Goal: Transaction & Acquisition: Purchase product/service

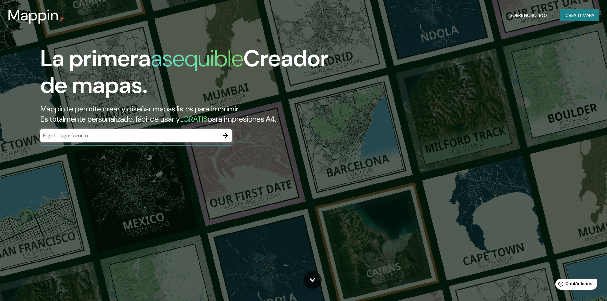
click at [224, 137] on icon "button" at bounding box center [226, 136] width 8 height 8
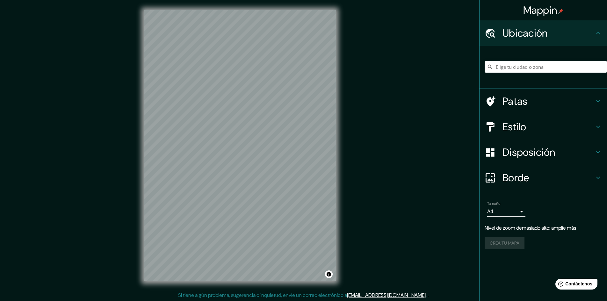
click at [336, 108] on div "© Mapbox © OpenStreetMap Improve this map" at bounding box center [240, 146] width 212 height 292
click at [502, 66] on input "Elige tu ciudad o zona" at bounding box center [546, 66] width 122 height 11
type input "[GEOGRAPHIC_DATA], [GEOGRAPHIC_DATA], [GEOGRAPHIC_DATA]"
click at [599, 102] on icon at bounding box center [598, 101] width 4 height 2
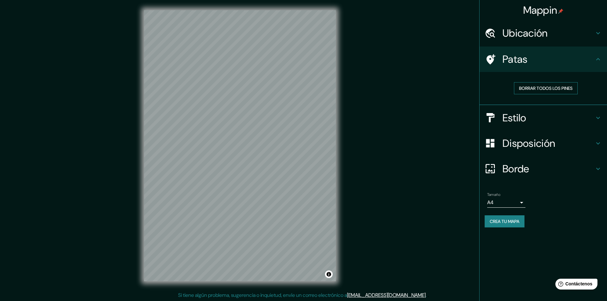
click at [550, 91] on font "Borrar todos los pines" at bounding box center [546, 88] width 54 height 6
click at [599, 57] on icon at bounding box center [599, 59] width 8 height 8
click at [600, 60] on icon at bounding box center [598, 59] width 4 height 2
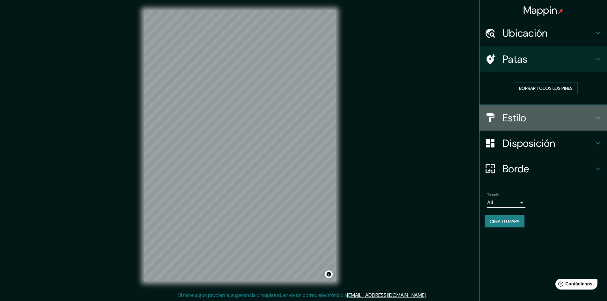
click at [598, 117] on icon at bounding box center [599, 118] width 8 height 8
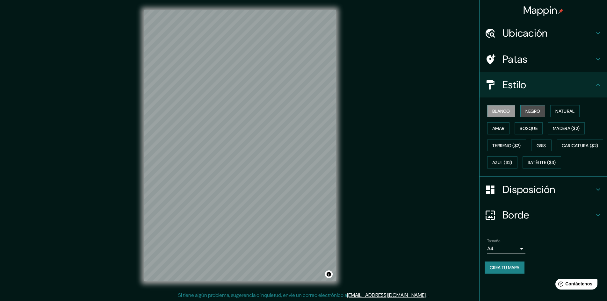
click at [535, 111] on font "Negro" at bounding box center [533, 111] width 15 height 6
click at [566, 113] on font "Natural" at bounding box center [565, 111] width 19 height 6
click at [526, 130] on font "Bosque" at bounding box center [529, 129] width 18 height 6
click at [529, 129] on font "Bosque" at bounding box center [529, 129] width 18 height 6
click at [565, 115] on font "Natural" at bounding box center [565, 111] width 19 height 8
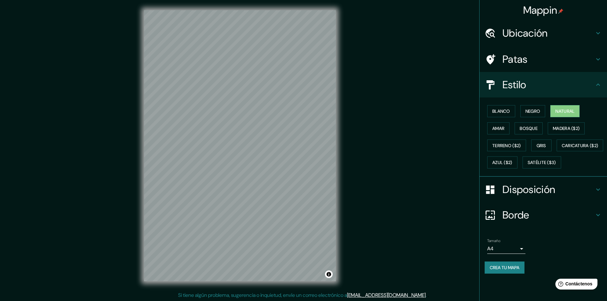
scroll to position [1, 0]
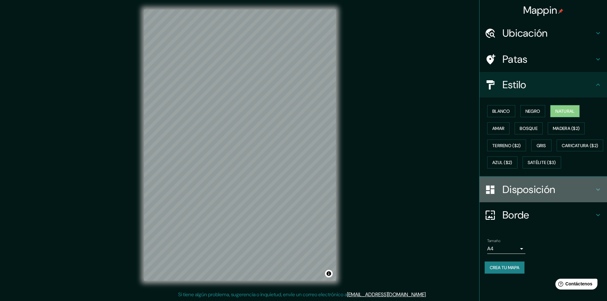
click at [598, 193] on icon at bounding box center [599, 190] width 8 height 8
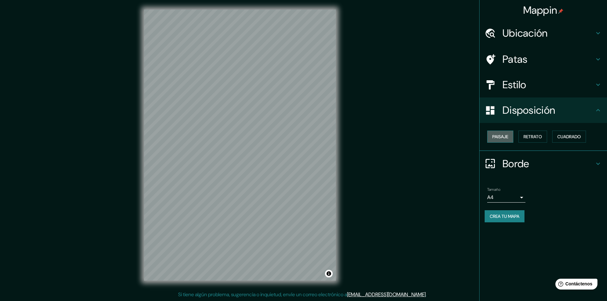
click at [503, 138] on font "Paisaje" at bounding box center [500, 137] width 16 height 6
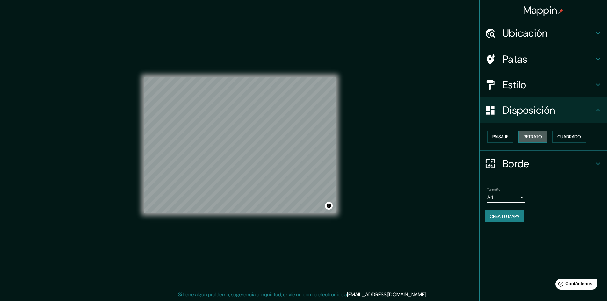
click at [533, 138] on font "Retrato" at bounding box center [533, 137] width 18 height 6
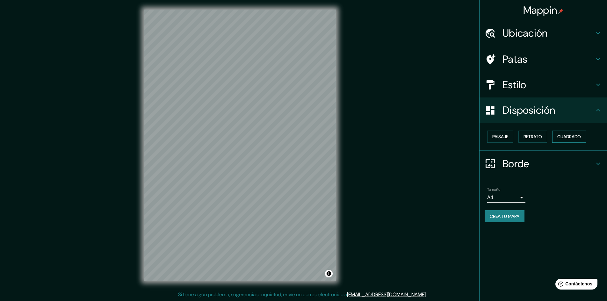
click at [572, 138] on font "Cuadrado" at bounding box center [570, 137] width 24 height 6
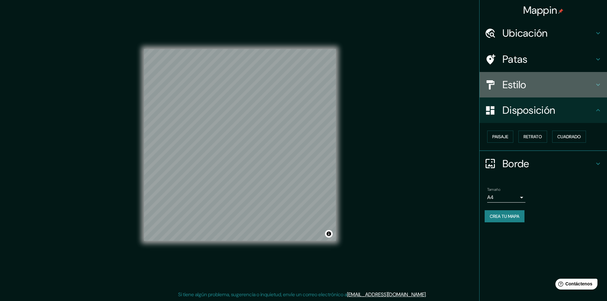
click at [596, 84] on icon at bounding box center [599, 85] width 8 height 8
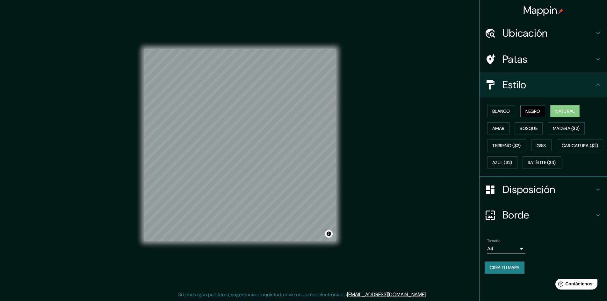
click at [533, 110] on font "Negro" at bounding box center [533, 111] width 15 height 6
click at [510, 111] on font "Blanco" at bounding box center [501, 111] width 18 height 6
click at [565, 110] on font "Natural" at bounding box center [565, 111] width 19 height 6
click at [540, 114] on font "Negro" at bounding box center [533, 111] width 15 height 8
click at [509, 111] on font "Blanco" at bounding box center [501, 111] width 18 height 6
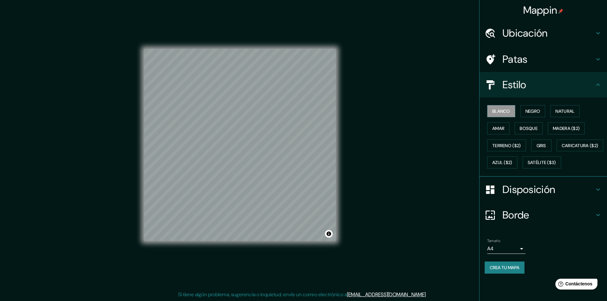
click at [522, 266] on body "Mappin Ubicación [GEOGRAPHIC_DATA], [GEOGRAPHIC_DATA], [GEOGRAPHIC_DATA] [GEOGR…" at bounding box center [303, 149] width 607 height 301
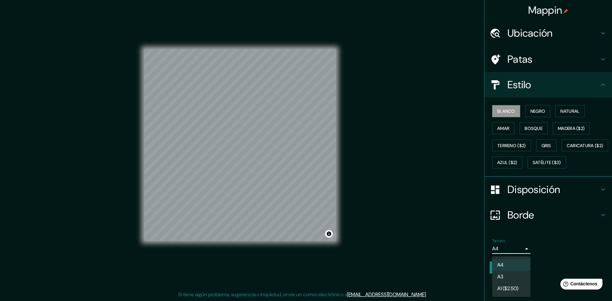
click at [507, 277] on li "A3" at bounding box center [511, 277] width 38 height 12
click at [521, 266] on body "Mappin Ubicación [GEOGRAPHIC_DATA], [GEOGRAPHIC_DATA], [GEOGRAPHIC_DATA] [GEOGR…" at bounding box center [306, 149] width 612 height 301
click at [510, 266] on li "A4" at bounding box center [511, 265] width 38 height 12
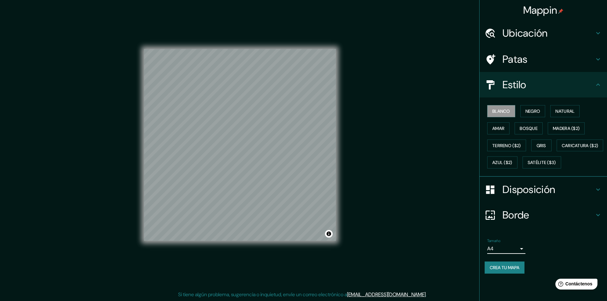
click at [518, 266] on body "Mappin Ubicación [GEOGRAPHIC_DATA], [GEOGRAPHIC_DATA], [GEOGRAPHIC_DATA] [GEOGR…" at bounding box center [303, 149] width 607 height 301
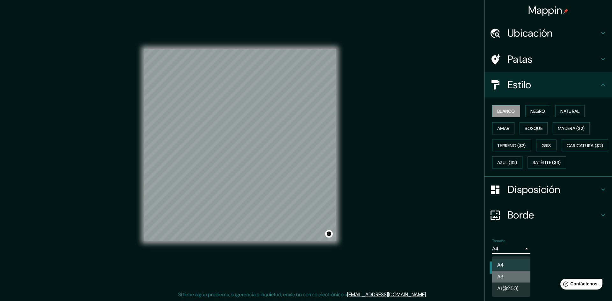
click at [503, 277] on font "A3" at bounding box center [500, 277] width 6 height 7
type input "a4"
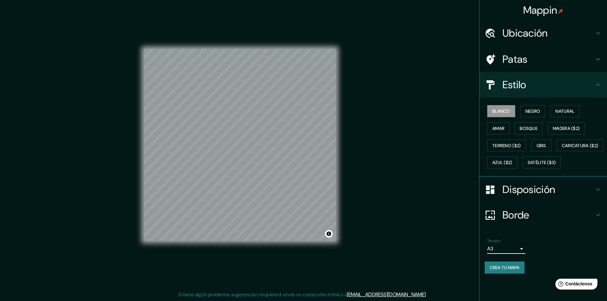
click at [599, 219] on icon at bounding box center [599, 215] width 8 height 8
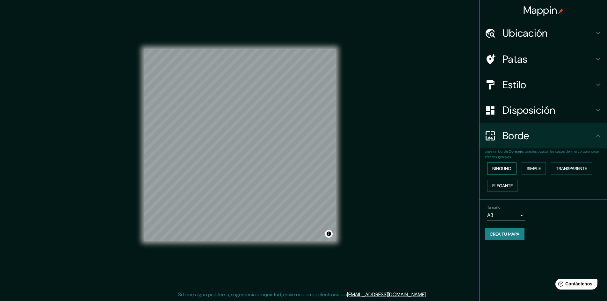
click at [502, 170] on font "Ninguno" at bounding box center [501, 169] width 19 height 6
click at [535, 170] on font "Simple" at bounding box center [534, 169] width 14 height 6
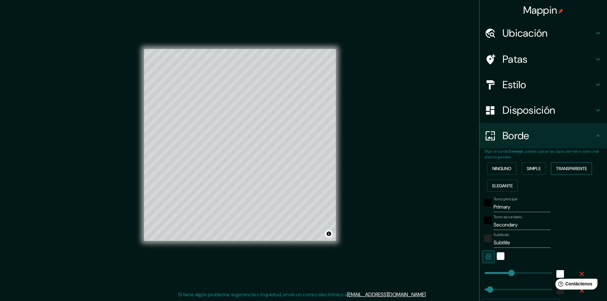
click at [566, 171] on font "Transparente" at bounding box center [571, 169] width 31 height 6
click at [496, 186] on font "Elegante" at bounding box center [502, 186] width 20 height 6
click at [501, 170] on font "Ninguno" at bounding box center [501, 169] width 19 height 6
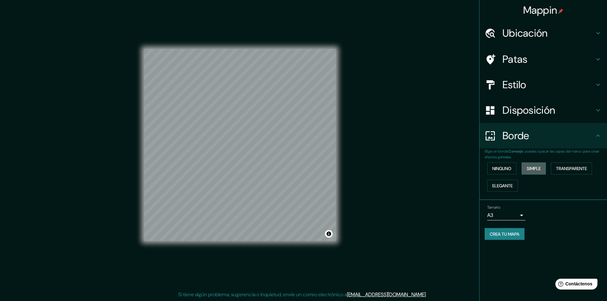
click at [531, 170] on font "Simple" at bounding box center [534, 169] width 14 height 6
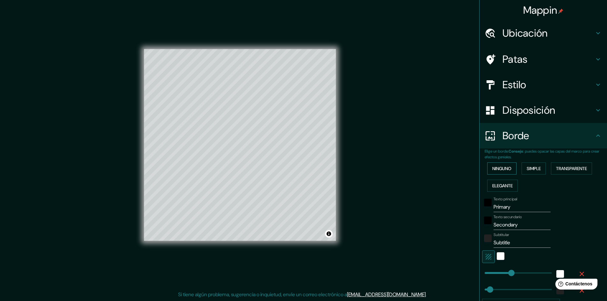
click at [500, 168] on font "Ninguno" at bounding box center [501, 169] width 19 height 6
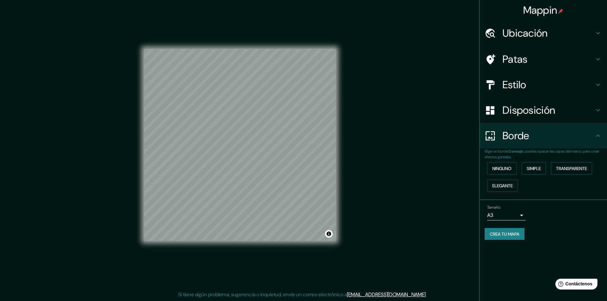
click at [509, 236] on font "Crea tu mapa" at bounding box center [505, 234] width 30 height 6
click at [599, 137] on icon at bounding box center [599, 136] width 8 height 8
